Goal: Transaction & Acquisition: Purchase product/service

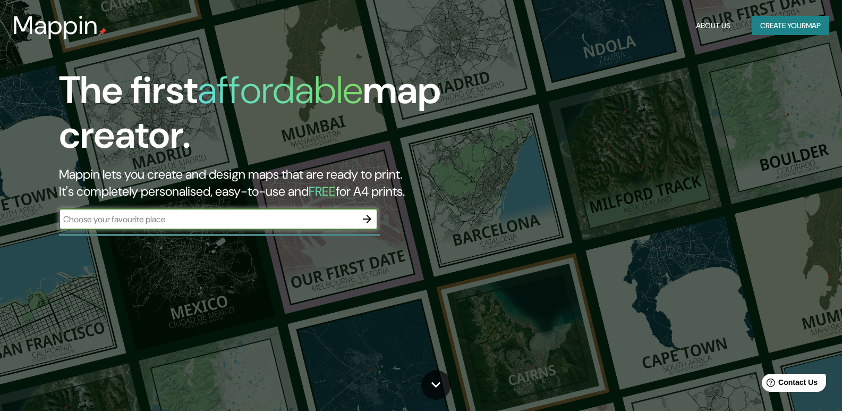
click at [179, 223] on input "text" at bounding box center [208, 219] width 298 height 12
type input "lima miraflores"
click at [363, 222] on icon "button" at bounding box center [367, 219] width 13 height 13
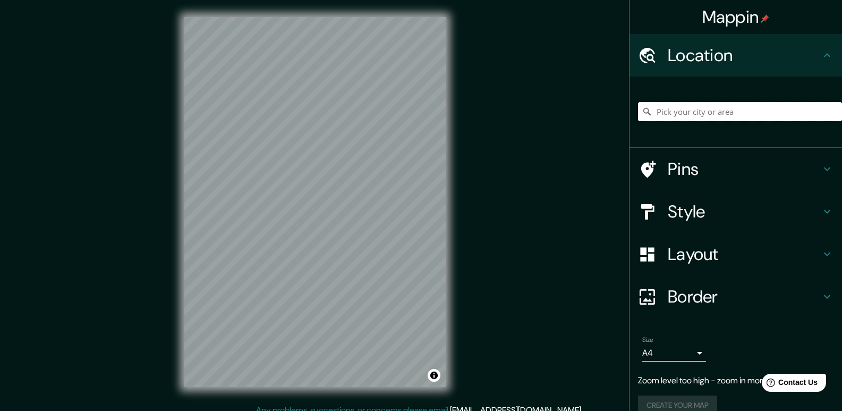
click at [705, 106] on input "Pick your city or area" at bounding box center [740, 111] width 204 height 19
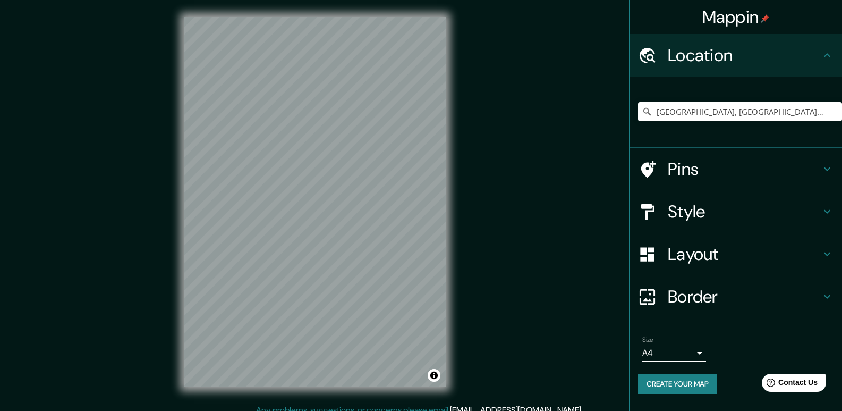
click at [451, 174] on div "© Mapbox © OpenStreetMap Improve this map" at bounding box center [314, 202] width 295 height 404
click at [734, 111] on input "[GEOGRAPHIC_DATA], [GEOGRAPHIC_DATA], [GEOGRAPHIC_DATA], [GEOGRAPHIC_DATA]" at bounding box center [740, 111] width 204 height 19
click at [810, 111] on input "[GEOGRAPHIC_DATA], [GEOGRAPHIC_DATA], [GEOGRAPHIC_DATA], [GEOGRAPHIC_DATA]" at bounding box center [740, 111] width 204 height 19
drag, startPoint x: 811, startPoint y: 111, endPoint x: 647, endPoint y: 120, distance: 165.0
click at [652, 118] on input "[GEOGRAPHIC_DATA], [GEOGRAPHIC_DATA], [GEOGRAPHIC_DATA], [GEOGRAPHIC_DATA]" at bounding box center [740, 111] width 204 height 19
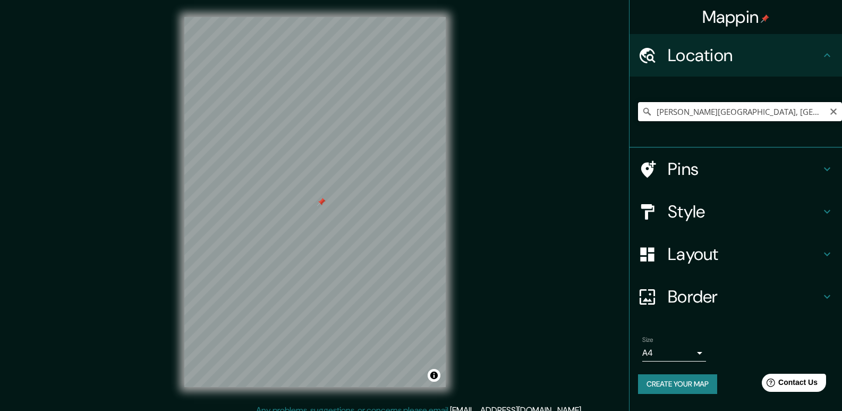
click at [737, 114] on input "[PERSON_NAME][GEOGRAPHIC_DATA], [GEOGRAPHIC_DATA], [GEOGRAPHIC_DATA], [GEOGRAPH…" at bounding box center [740, 111] width 204 height 19
type input "[GEOGRAPHIC_DATA], [GEOGRAPHIC_DATA], [GEOGRAPHIC_DATA]"
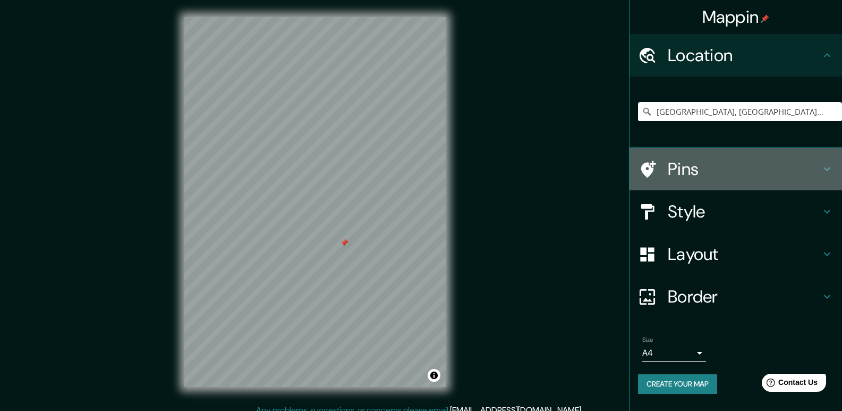
click at [727, 171] on h4 "Pins" at bounding box center [744, 168] width 153 height 21
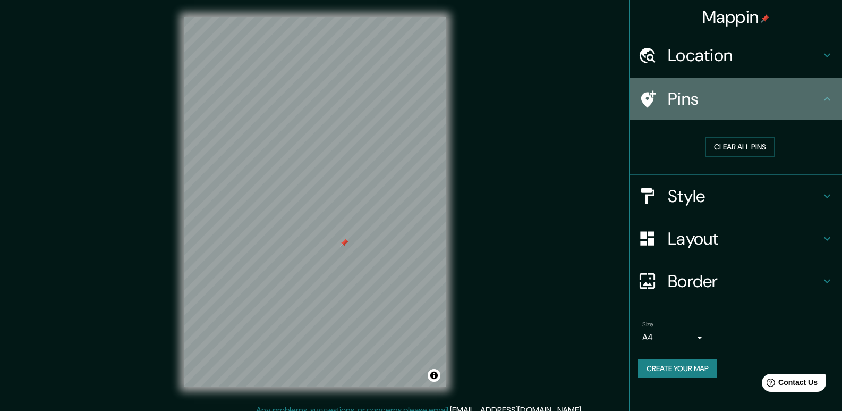
click at [777, 93] on h4 "Pins" at bounding box center [744, 98] width 153 height 21
click at [832, 94] on icon at bounding box center [827, 98] width 13 height 13
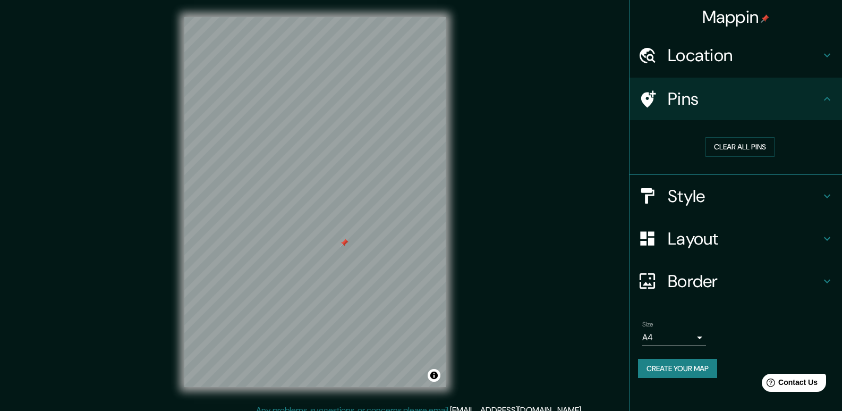
click at [809, 103] on h4 "Pins" at bounding box center [744, 98] width 153 height 21
click at [760, 53] on h4 "Location" at bounding box center [744, 55] width 153 height 21
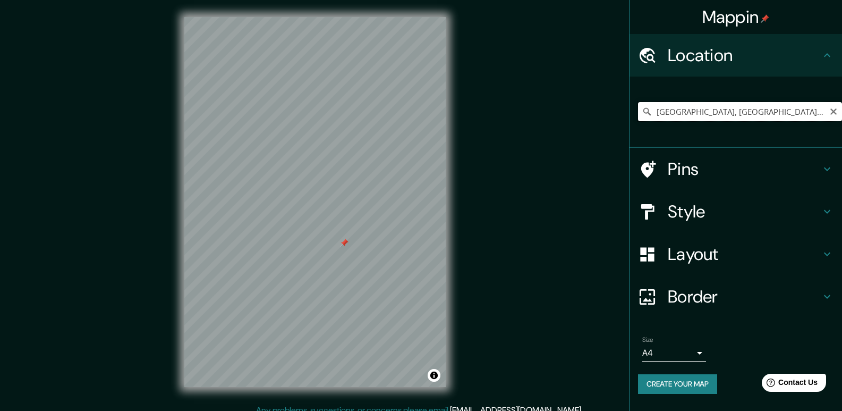
click at [719, 111] on input "[GEOGRAPHIC_DATA], [GEOGRAPHIC_DATA], [GEOGRAPHIC_DATA]" at bounding box center [740, 111] width 204 height 19
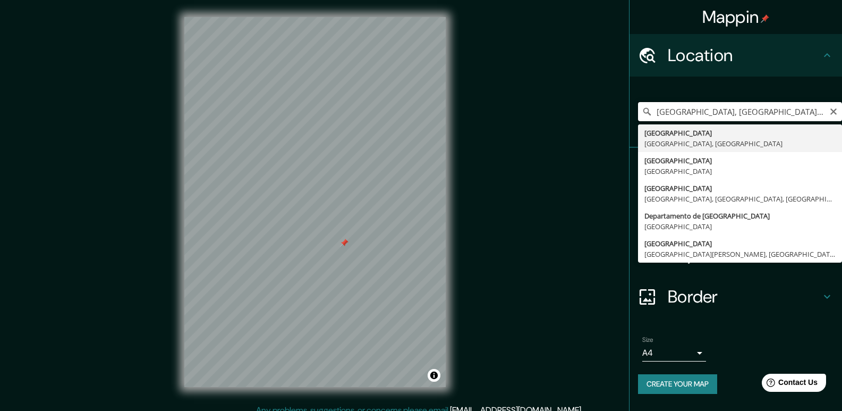
click at [719, 111] on input "[GEOGRAPHIC_DATA], [GEOGRAPHIC_DATA], [GEOGRAPHIC_DATA]" at bounding box center [740, 111] width 204 height 19
click at [834, 114] on icon "Clear" at bounding box center [833, 111] width 9 height 9
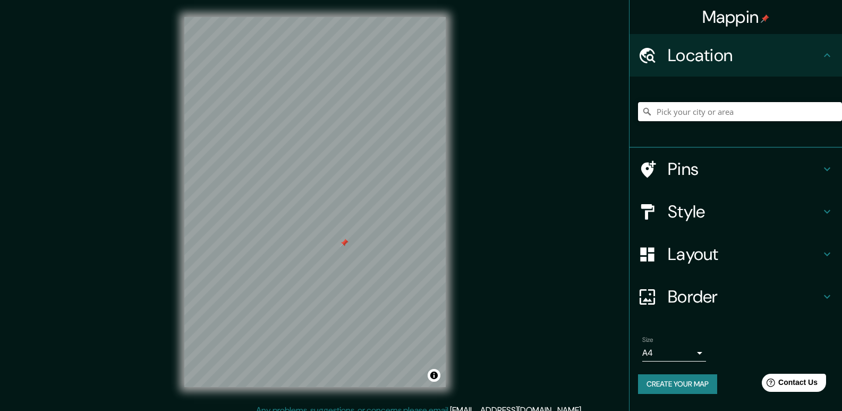
click at [783, 113] on input "Pick your city or area" at bounding box center [740, 111] width 204 height 19
type input "l"
type input "[GEOGRAPHIC_DATA], [GEOGRAPHIC_DATA], [GEOGRAPHIC_DATA]"
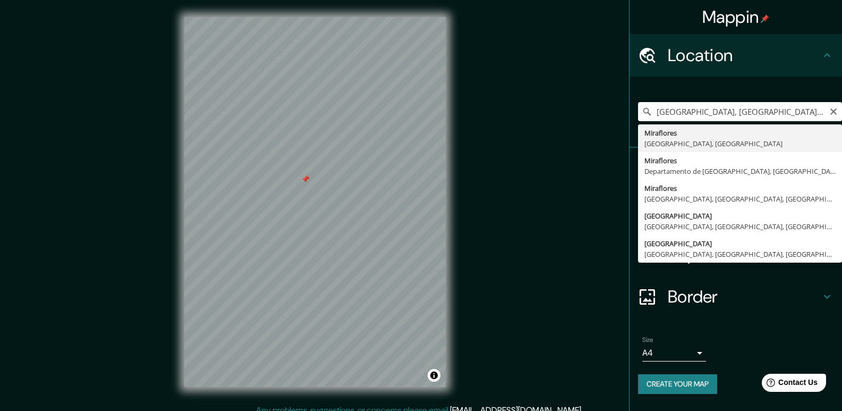
click at [798, 115] on input "[GEOGRAPHIC_DATA], [GEOGRAPHIC_DATA], [GEOGRAPHIC_DATA]" at bounding box center [740, 111] width 204 height 19
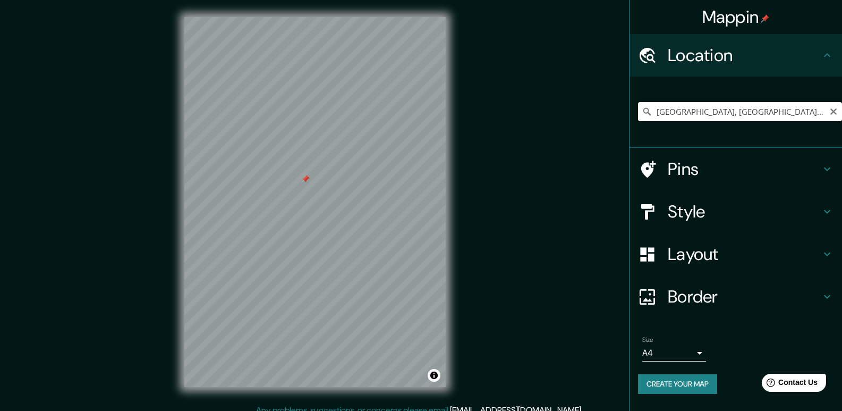
click at [803, 113] on input "[GEOGRAPHIC_DATA], [GEOGRAPHIC_DATA], [GEOGRAPHIC_DATA]" at bounding box center [740, 111] width 204 height 19
click at [766, 172] on h4 "Pins" at bounding box center [744, 168] width 153 height 21
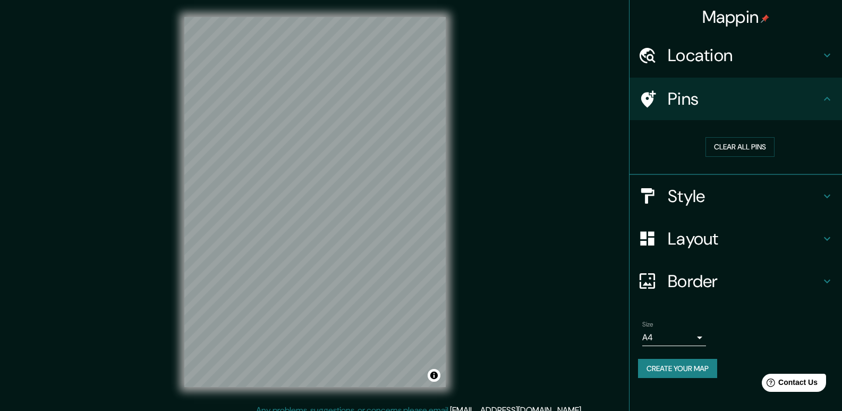
click at [737, 203] on h4 "Style" at bounding box center [744, 195] width 153 height 21
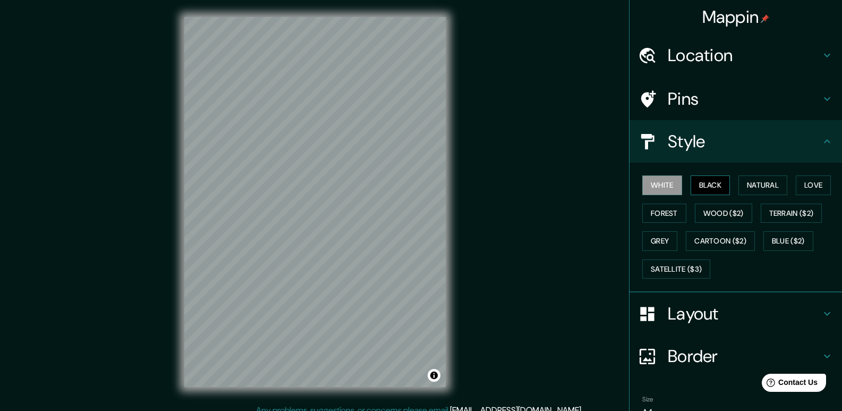
click at [706, 191] on button "Black" at bounding box center [711, 185] width 40 height 20
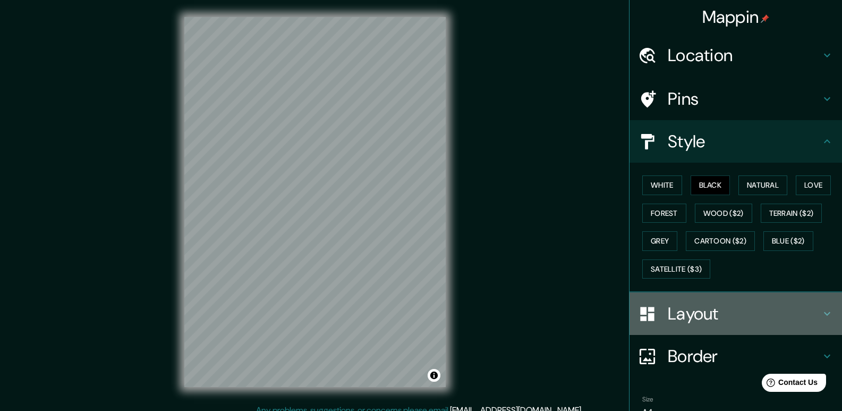
click at [720, 316] on h4 "Layout" at bounding box center [744, 313] width 153 height 21
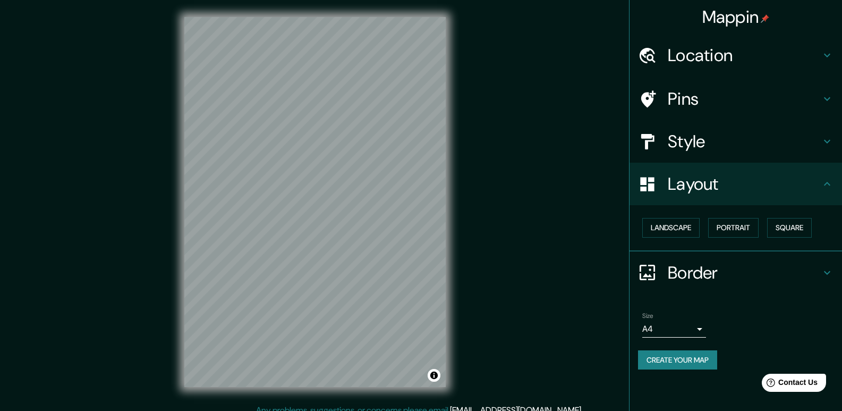
click at [700, 331] on body "Mappin Location [GEOGRAPHIC_DATA], [GEOGRAPHIC_DATA], [GEOGRAPHIC_DATA] [GEOGRA…" at bounding box center [421, 205] width 842 height 411
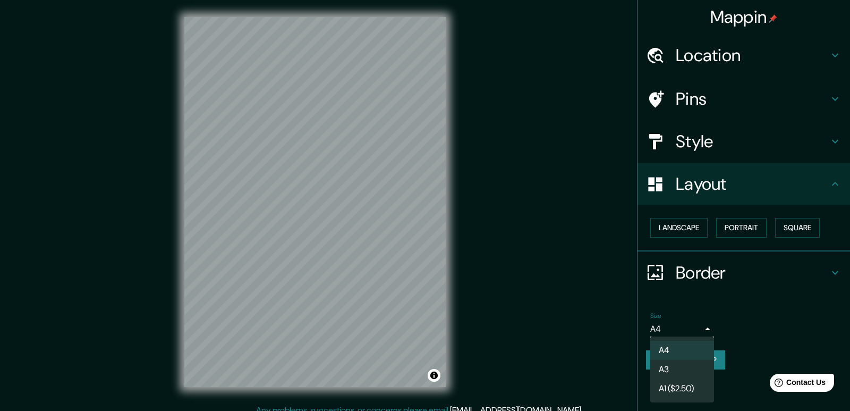
click at [676, 368] on li "A3" at bounding box center [682, 369] width 64 height 19
type input "a4"
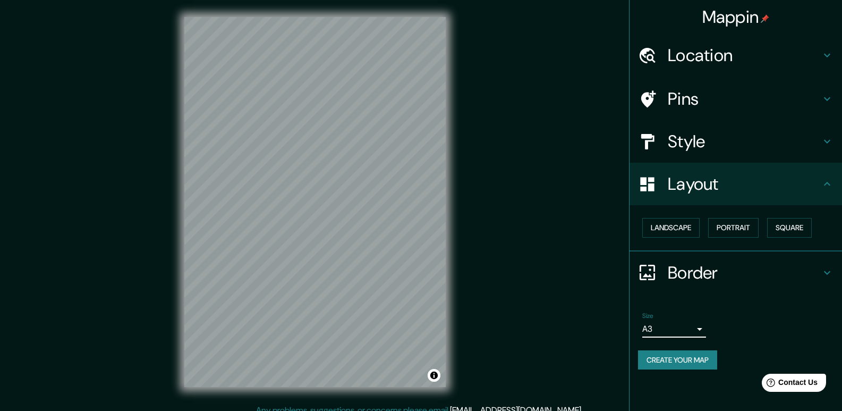
click at [686, 363] on button "Create your map" at bounding box center [677, 360] width 79 height 20
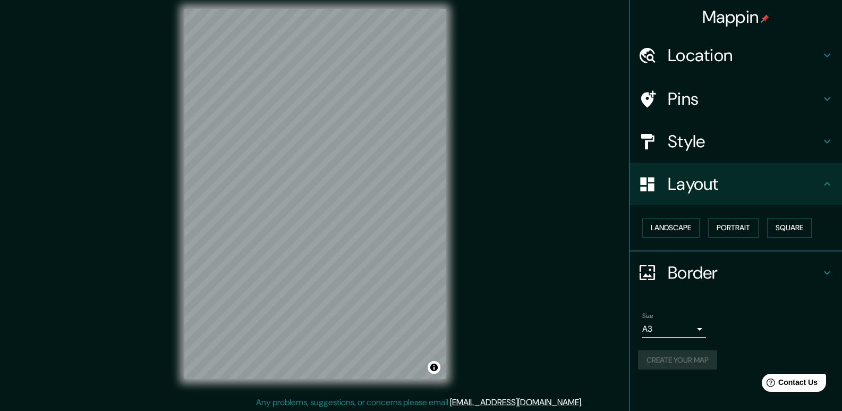
scroll to position [10, 0]
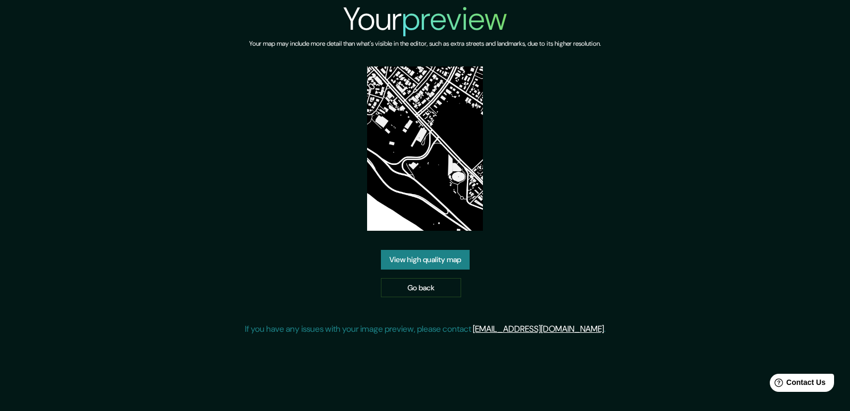
click at [431, 267] on link "View high quality map" at bounding box center [425, 260] width 89 height 20
click at [432, 287] on link "Go back" at bounding box center [421, 288] width 80 height 20
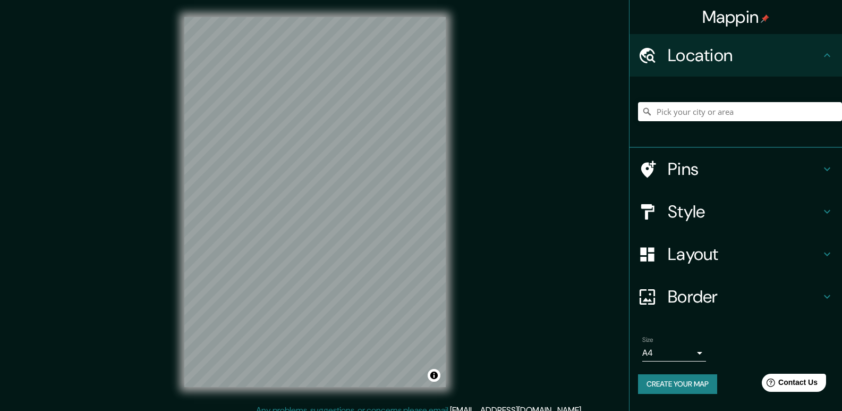
click at [720, 300] on h4 "Border" at bounding box center [744, 296] width 153 height 21
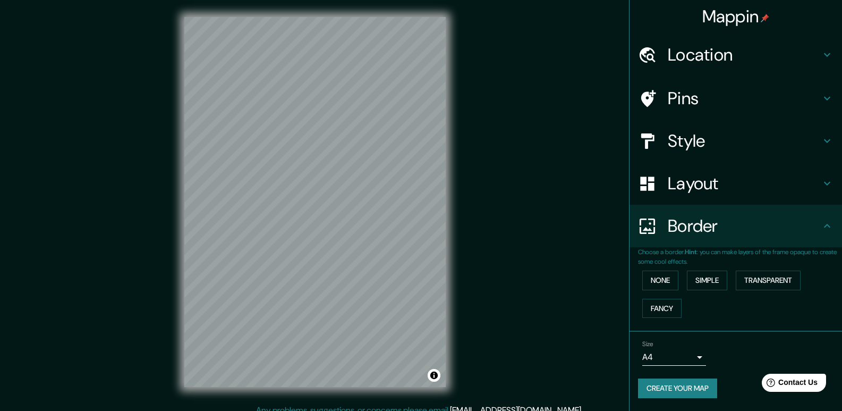
scroll to position [10, 0]
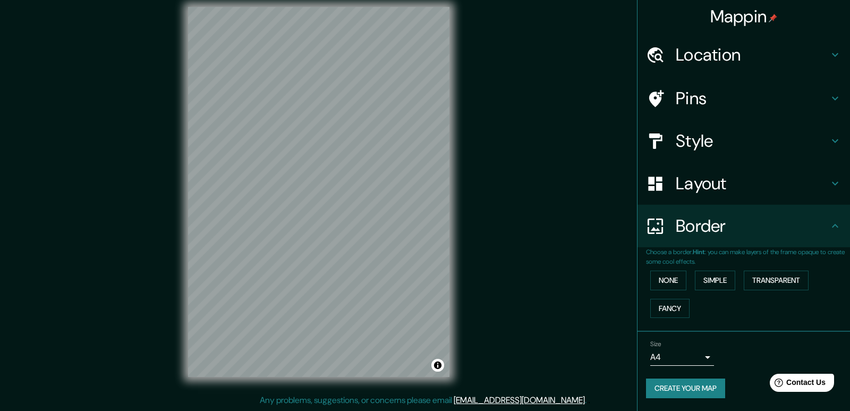
click at [690, 359] on body "Mappin Location Pins Style Layout Border Choose a border. Hint : you can make l…" at bounding box center [425, 195] width 850 height 411
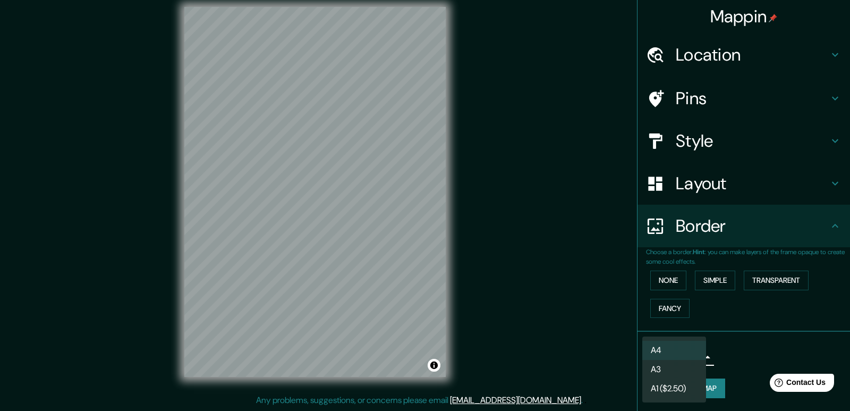
click at [690, 369] on li "A3" at bounding box center [674, 369] width 64 height 19
type input "a4"
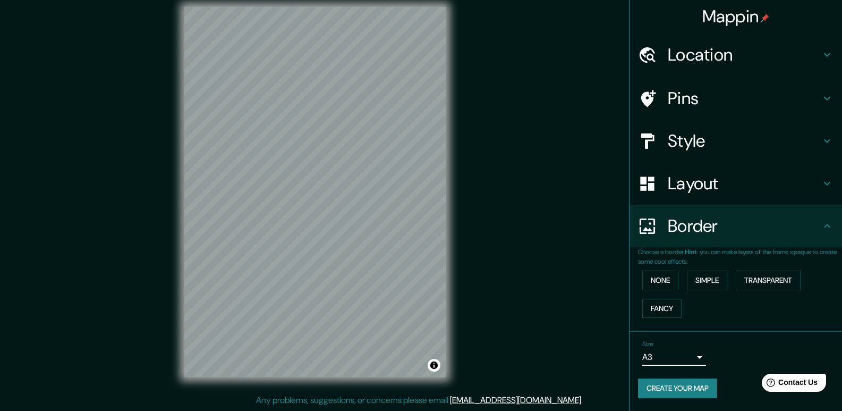
click at [728, 231] on h4 "Border" at bounding box center [744, 225] width 153 height 21
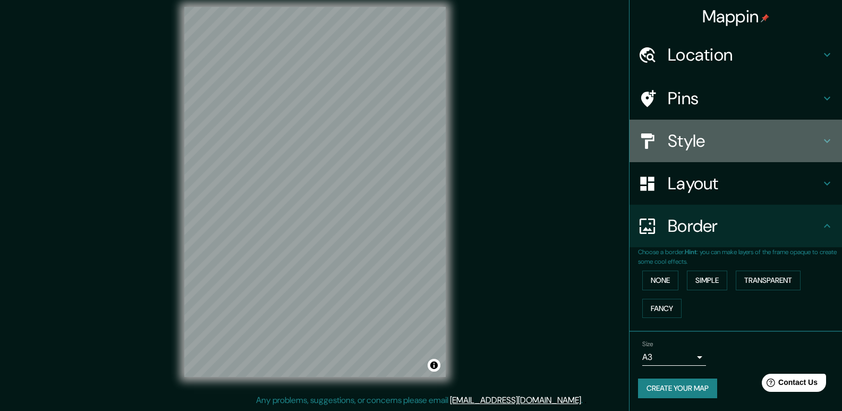
click at [722, 145] on h4 "Style" at bounding box center [744, 140] width 153 height 21
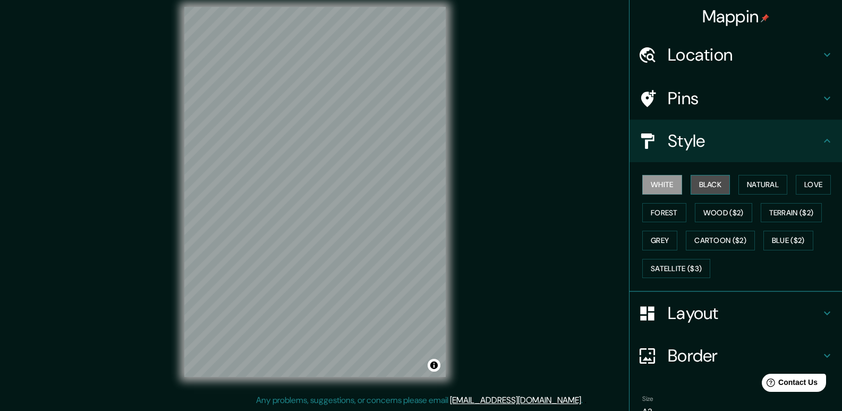
click at [697, 183] on button "Black" at bounding box center [711, 185] width 40 height 20
click at [454, 218] on div "© Mapbox © OpenStreetMap Improve this map" at bounding box center [314, 192] width 295 height 404
click at [714, 58] on h4 "Location" at bounding box center [744, 54] width 153 height 21
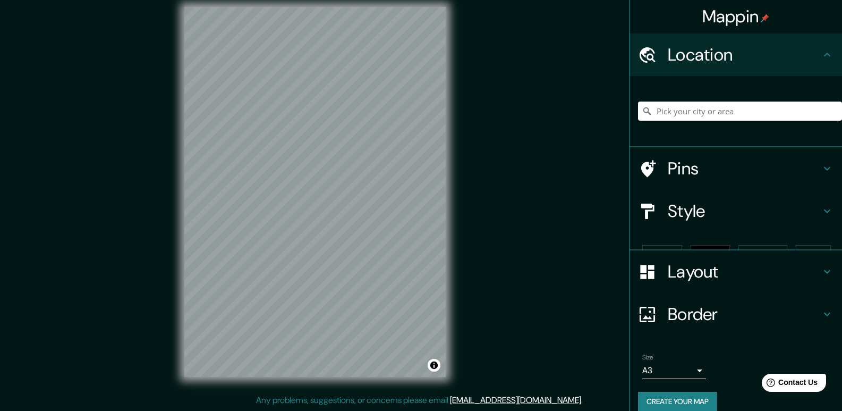
scroll to position [0, 0]
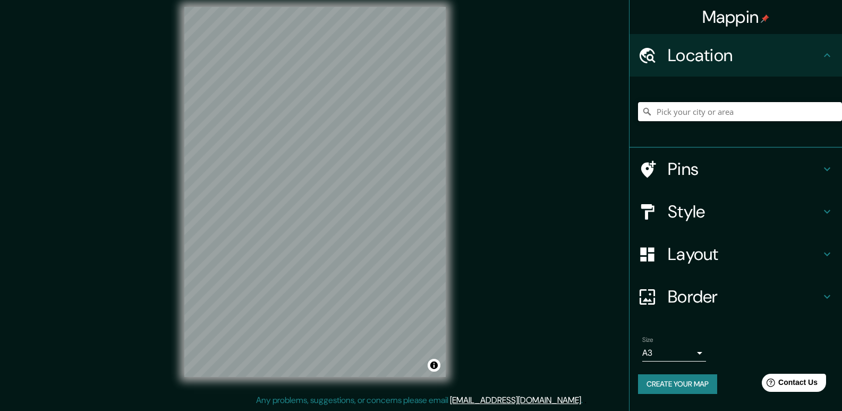
click at [699, 111] on input "Pick your city or area" at bounding box center [740, 111] width 204 height 19
click at [711, 107] on input "Pick your city or area" at bounding box center [740, 111] width 204 height 19
click at [682, 113] on input "Lima, Montana, Estados Unidos" at bounding box center [740, 111] width 204 height 19
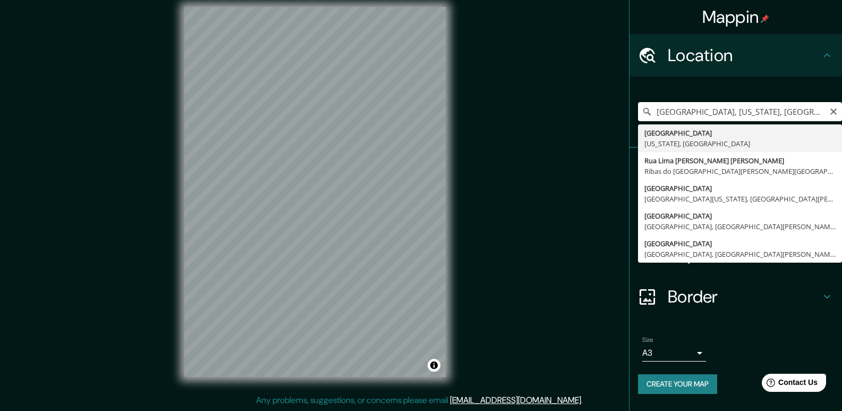
click at [682, 113] on input "Lima, Montana, Estados Unidos" at bounding box center [740, 111] width 204 height 19
click at [784, 111] on input "Lima, Montana, Estados Unidos" at bounding box center [740, 111] width 204 height 19
drag, startPoint x: 784, startPoint y: 111, endPoint x: 685, endPoint y: 115, distance: 98.4
click at [685, 115] on input "Lima, Montana, Estados Unidos" at bounding box center [740, 111] width 204 height 19
drag, startPoint x: 790, startPoint y: 113, endPoint x: 732, endPoint y: 115, distance: 58.0
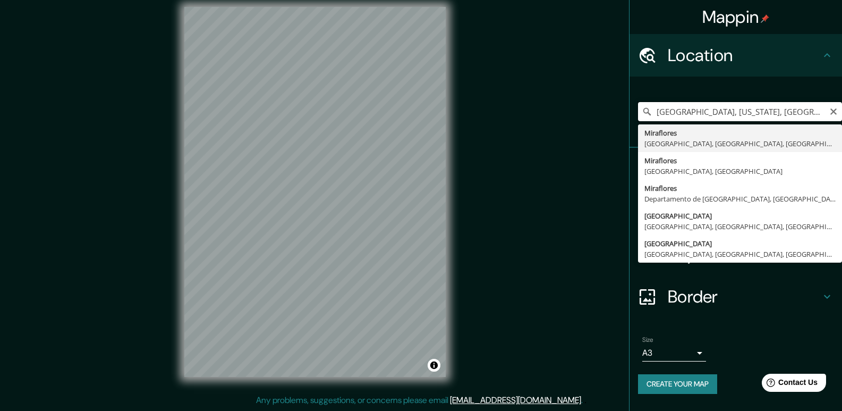
click at [732, 115] on input "Lima, Montana, Estados Unidos" at bounding box center [740, 111] width 204 height 19
type input "[GEOGRAPHIC_DATA], [GEOGRAPHIC_DATA], [GEOGRAPHIC_DATA], [GEOGRAPHIC_DATA]"
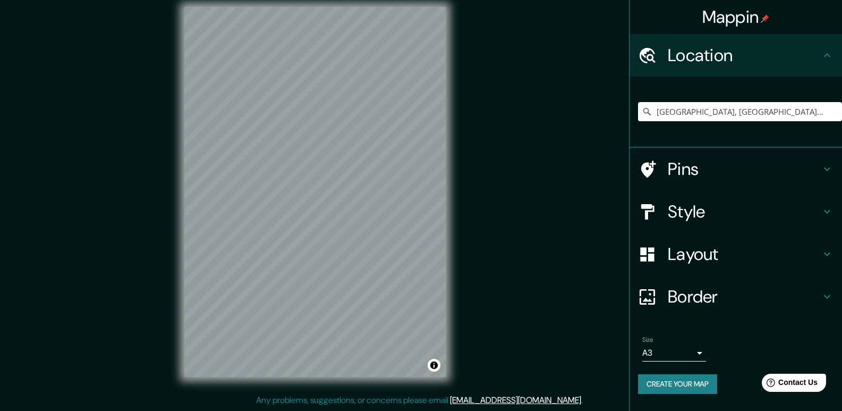
click at [694, 351] on body "Mappin Location Miraflores, Lima, Provincia de Lima, Perú Pins Style Layout Bor…" at bounding box center [421, 195] width 842 height 411
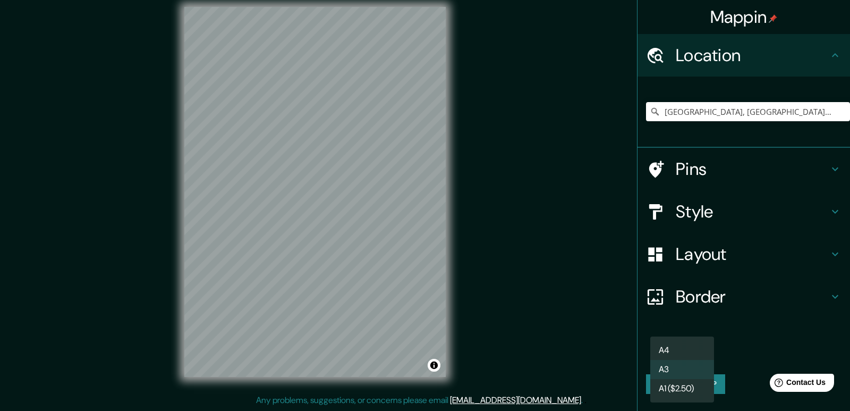
click at [680, 367] on li "A3" at bounding box center [682, 369] width 64 height 19
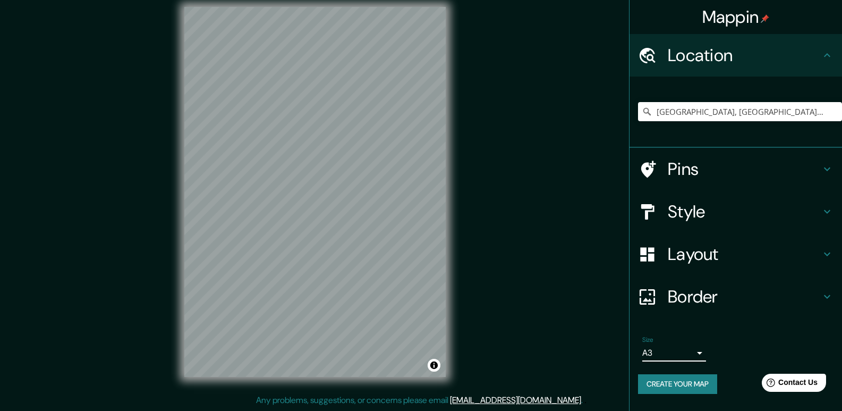
click at [762, 303] on h4 "Border" at bounding box center [744, 296] width 153 height 21
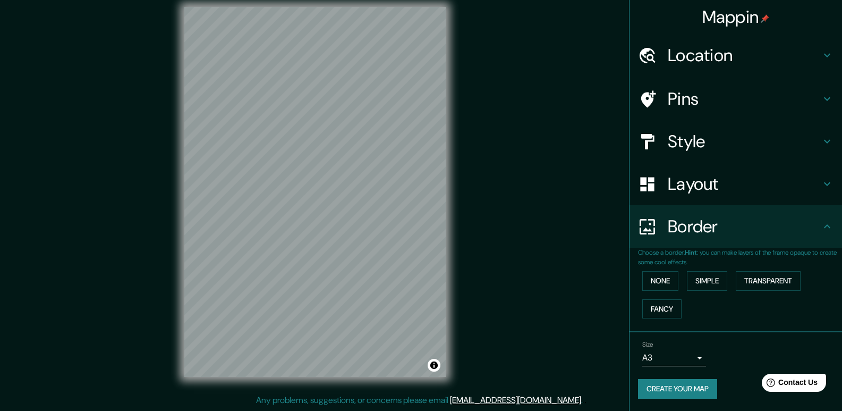
click at [715, 304] on div "None Simple Transparent Fancy" at bounding box center [740, 295] width 204 height 56
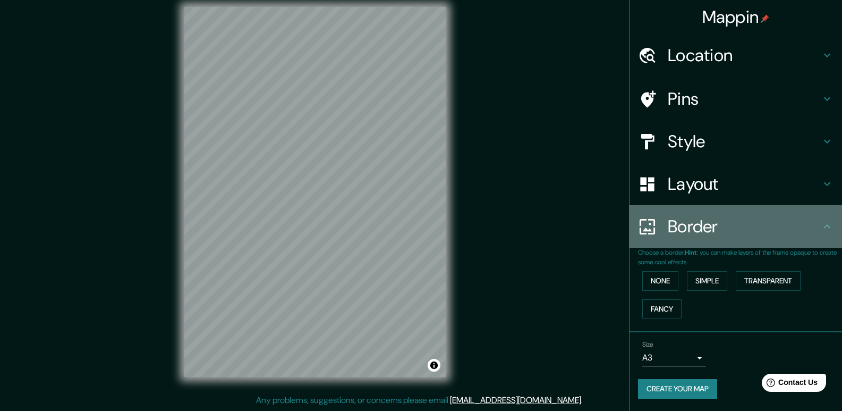
click at [790, 236] on h4 "Border" at bounding box center [744, 226] width 153 height 21
